Goal: Transaction & Acquisition: Download file/media

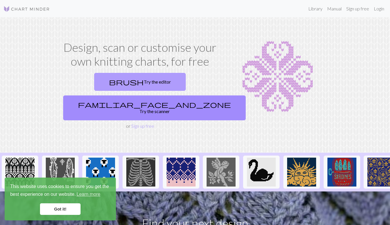
click at [123, 84] on link "brush Try the editor" at bounding box center [139, 82] width 91 height 18
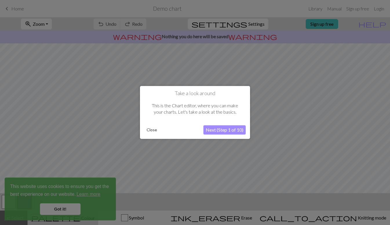
click at [150, 132] on button "Close" at bounding box center [151, 130] width 15 height 9
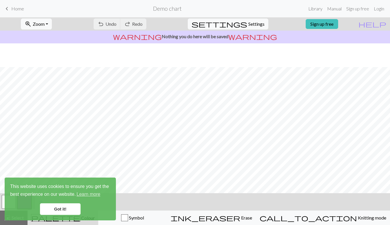
scroll to position [61, 0]
click at [52, 209] on link "Got it!" at bounding box center [60, 210] width 41 height 12
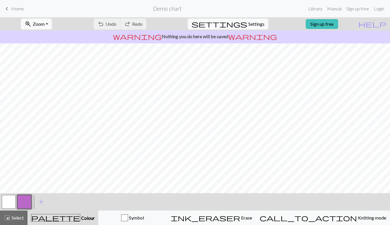
scroll to position [59, 0]
click at [41, 19] on button "zoom_in Zoom Zoom" at bounding box center [36, 24] width 31 height 11
click at [47, 39] on button "Fit all" at bounding box center [44, 36] width 46 height 9
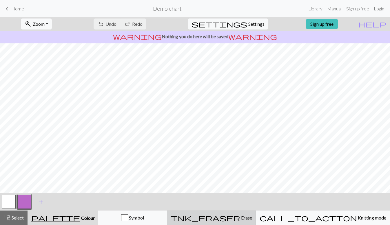
click at [252, 218] on span "Erase" at bounding box center [246, 218] width 12 height 6
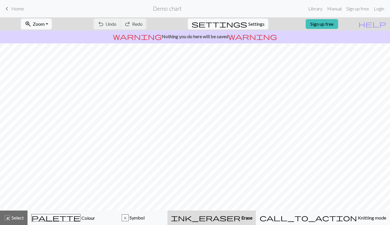
scroll to position [0, 0]
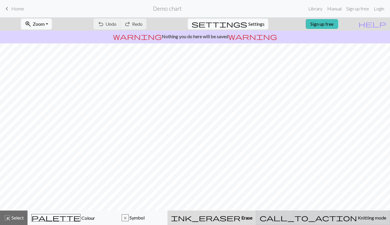
click at [357, 216] on span "Knitting mode" at bounding box center [371, 218] width 29 height 6
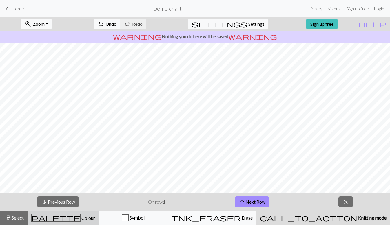
click at [95, 221] on div "palette Colour Colour" at bounding box center [63, 218] width 64 height 8
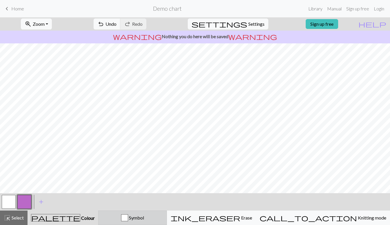
click at [144, 216] on span "Symbol" at bounding box center [136, 218] width 16 height 6
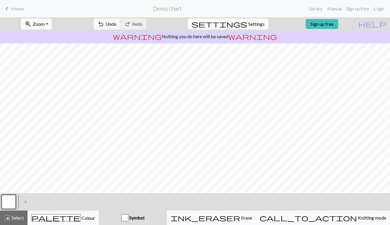
click at [248, 22] on span "Settings" at bounding box center [256, 24] width 16 height 7
select select "aran"
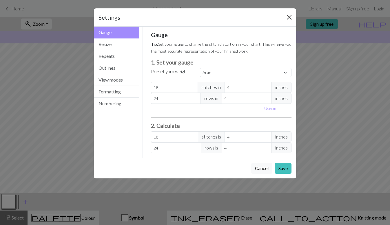
click at [290, 15] on button "Close" at bounding box center [288, 17] width 9 height 9
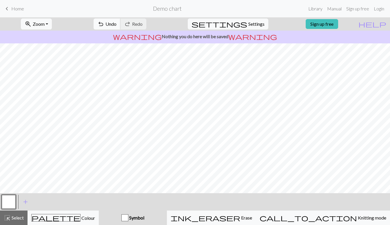
click at [120, 23] on button "undo Undo Undo" at bounding box center [107, 24] width 27 height 11
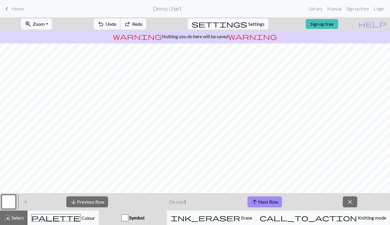
click at [120, 23] on button "undo Undo Undo" at bounding box center [107, 24] width 27 height 11
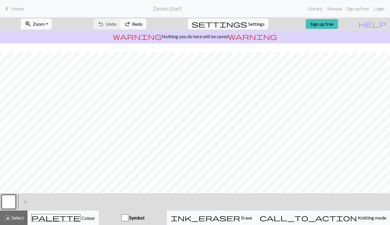
scroll to position [9, 0]
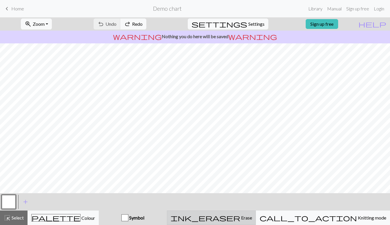
click at [240, 222] on span "ink_eraser" at bounding box center [205, 218] width 69 height 8
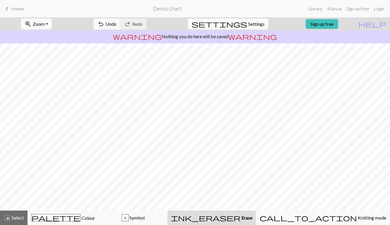
click at [17, 11] on span "Home" at bounding box center [17, 9] width 13 height 6
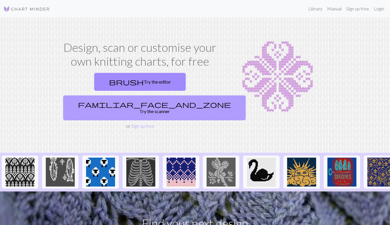
click at [166, 96] on link "familiar_face_and_zone Try the scanner" at bounding box center [154, 108] width 182 height 25
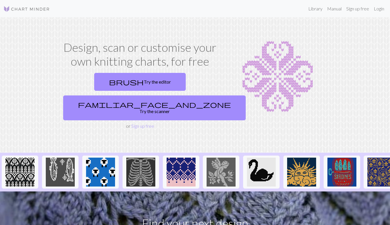
drag, startPoint x: 187, startPoint y: 87, endPoint x: 312, endPoint y: 39, distance: 133.4
click at [191, 96] on link "familiar_face_and_zone Try the scanner" at bounding box center [154, 108] width 182 height 25
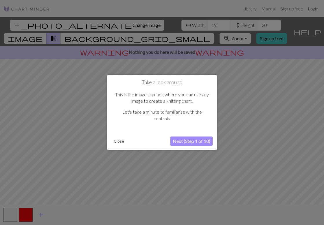
click at [118, 141] on button "Close" at bounding box center [118, 141] width 15 height 9
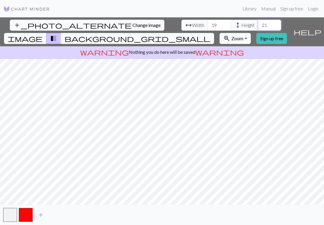
click at [258, 24] on input "21" at bounding box center [269, 25] width 23 height 11
click at [258, 24] on input "22" at bounding box center [269, 25] width 23 height 11
click at [258, 24] on input "23" at bounding box center [269, 25] width 23 height 11
click at [258, 24] on input "24" at bounding box center [269, 25] width 23 height 11
click at [258, 24] on input "25" at bounding box center [269, 25] width 23 height 11
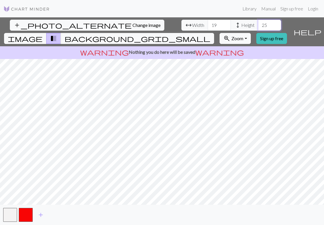
type input "26"
click at [258, 24] on input "26" at bounding box center [269, 25] width 23 height 11
click at [208, 27] on input "18" at bounding box center [219, 25] width 23 height 11
type input "17"
click at [208, 27] on input "17" at bounding box center [219, 25] width 23 height 11
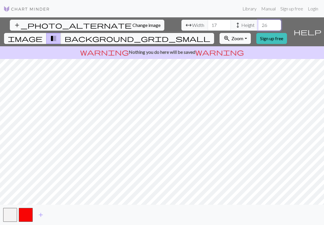
type input "27"
click at [258, 23] on input "27" at bounding box center [269, 25] width 23 height 11
click at [211, 34] on span "background_grid_small" at bounding box center [138, 38] width 146 height 8
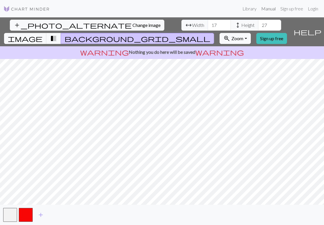
click at [270, 12] on link "Manual" at bounding box center [268, 9] width 19 height 12
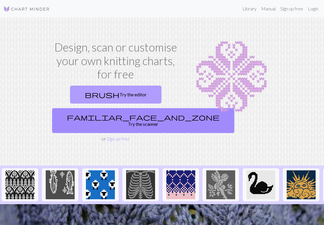
click at [128, 97] on link "brush Try the editor" at bounding box center [115, 95] width 91 height 18
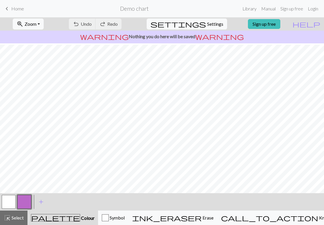
scroll to position [61, 0]
click at [20, 214] on button "highlight_alt Select Select" at bounding box center [14, 218] width 28 height 14
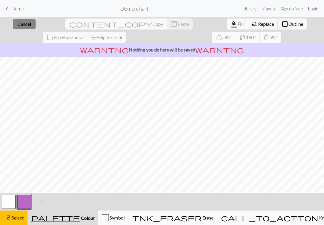
click at [17, 25] on span "Cancel" at bounding box center [24, 24] width 14 height 6
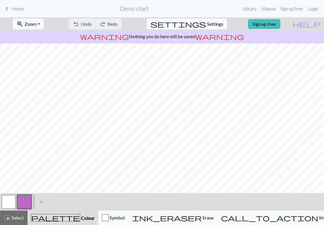
click at [138, 8] on h2 "Demo chart" at bounding box center [134, 8] width 29 height 7
click at [23, 12] on link "keyboard_arrow_left Home" at bounding box center [13, 9] width 21 height 10
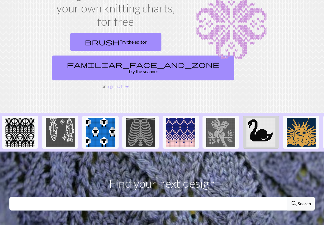
scroll to position [102, 0]
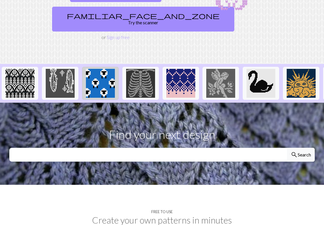
click at [111, 80] on img at bounding box center [100, 83] width 29 height 29
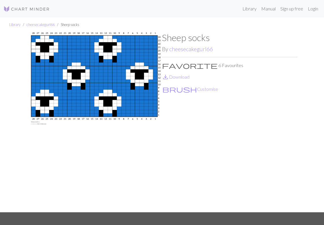
click at [176, 80] on div "Sheep socks By cheesecakegurl66 favorite 6 Favourites save_alt Download brush C…" at bounding box center [230, 122] width 136 height 180
click at [176, 78] on link "save_alt Download" at bounding box center [176, 77] width 28 height 6
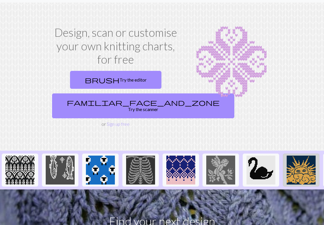
scroll to position [105, 0]
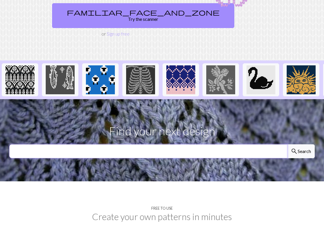
click at [242, 144] on input "text" at bounding box center [148, 151] width 278 height 14
type input "reindeer"
click at [301, 144] on button "search Search" at bounding box center [301, 151] width 28 height 14
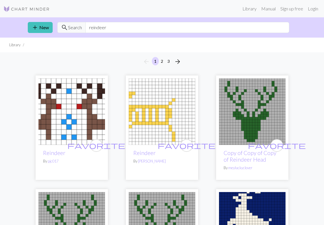
scroll to position [109, 0]
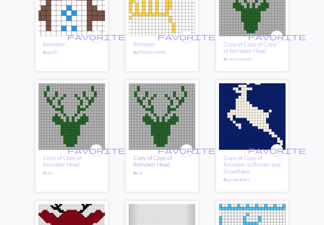
click at [160, 162] on link "Copy of Copy of Reindeer Head" at bounding box center [152, 161] width 39 height 13
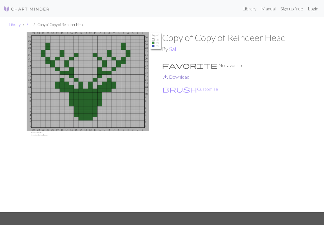
click at [181, 76] on link "save_alt Download" at bounding box center [176, 77] width 28 height 6
